Goal: Transaction & Acquisition: Purchase product/service

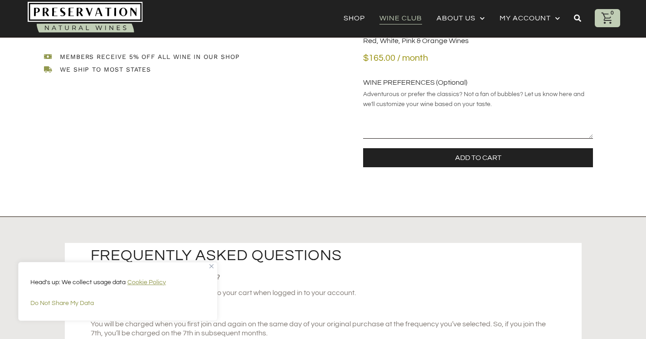
scroll to position [249, 0]
click at [212, 266] on img "Close" at bounding box center [212, 266] width 4 height 4
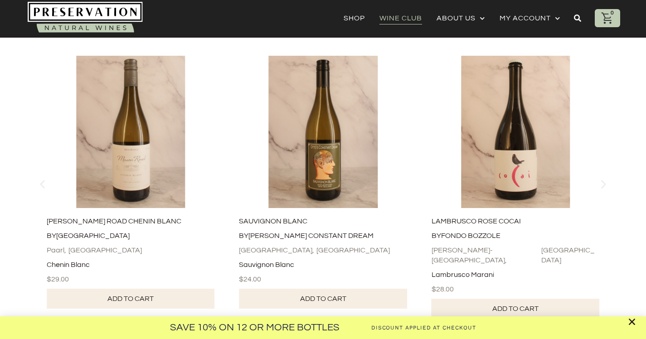
scroll to position [952, 0]
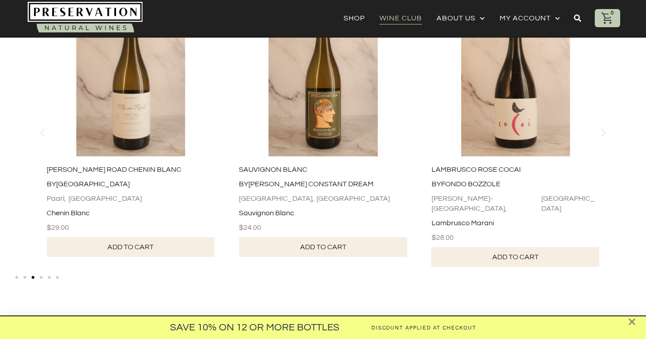
click at [632, 322] on icon "Close" at bounding box center [632, 322] width 9 height 9
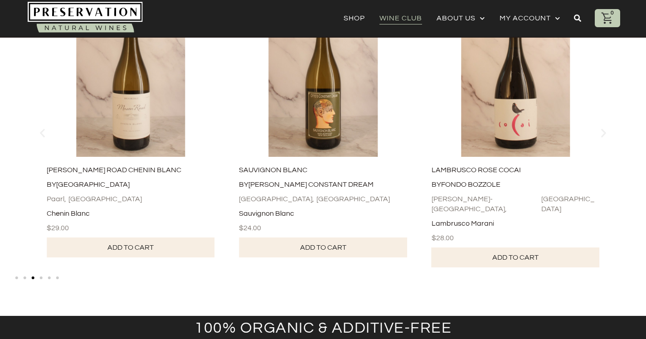
scroll to position [950, 0]
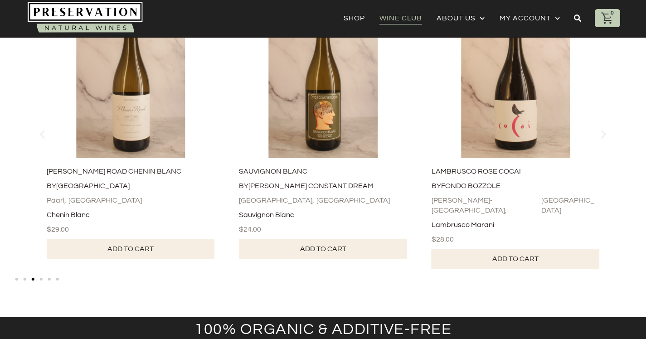
click at [498, 253] on link "Add to cart" at bounding box center [516, 259] width 168 height 20
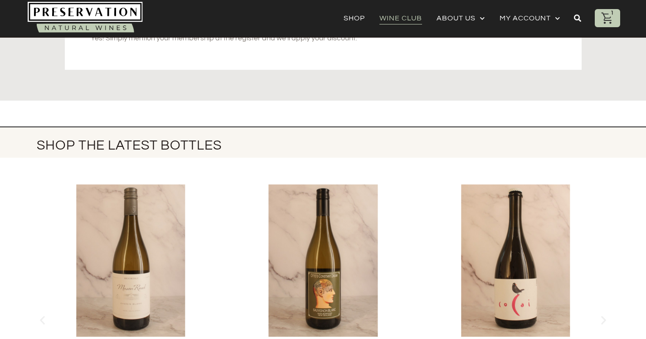
scroll to position [518, 0]
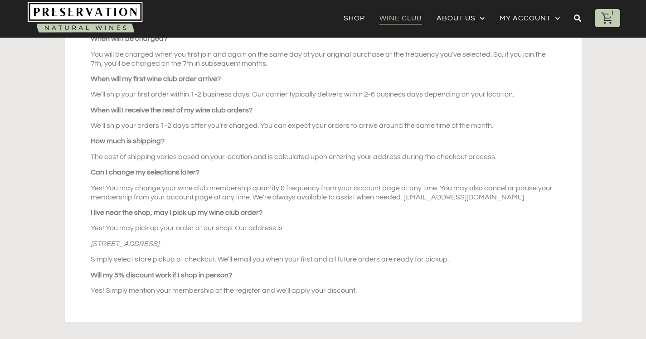
click at [601, 19] on div "1" at bounding box center [607, 18] width 25 height 18
click at [607, 18] on icon at bounding box center [607, 18] width 11 height 11
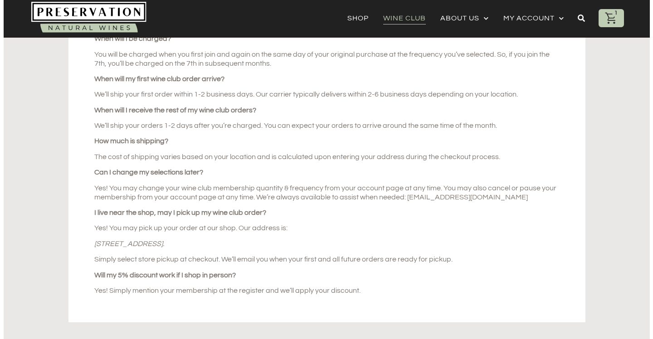
scroll to position [521, 0]
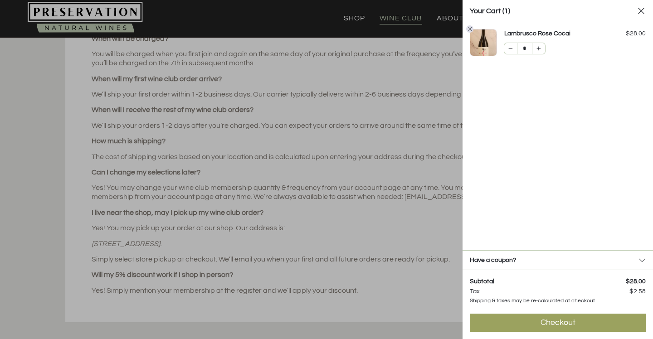
click at [565, 324] on div "Checkout" at bounding box center [558, 323] width 35 height 11
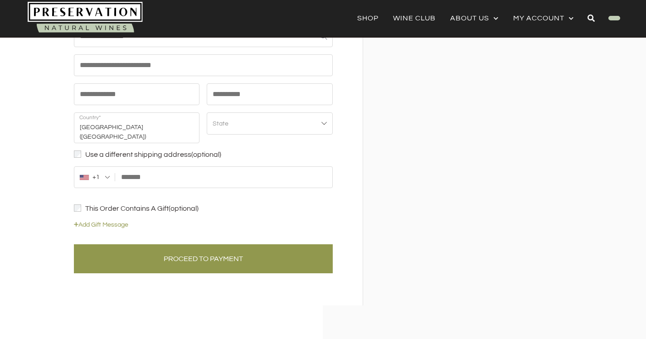
scroll to position [420, 0]
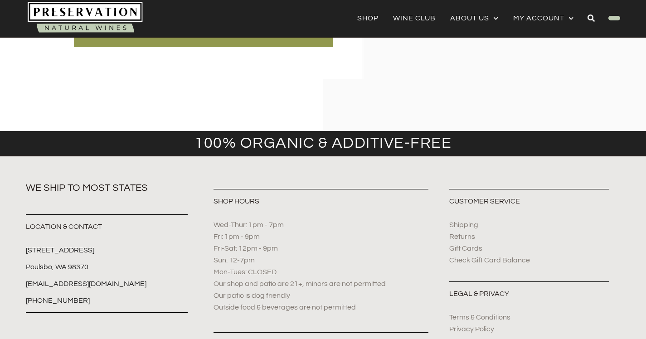
click at [453, 220] on span "Shipping" at bounding box center [464, 225] width 29 height 10
